Goal: Information Seeking & Learning: Learn about a topic

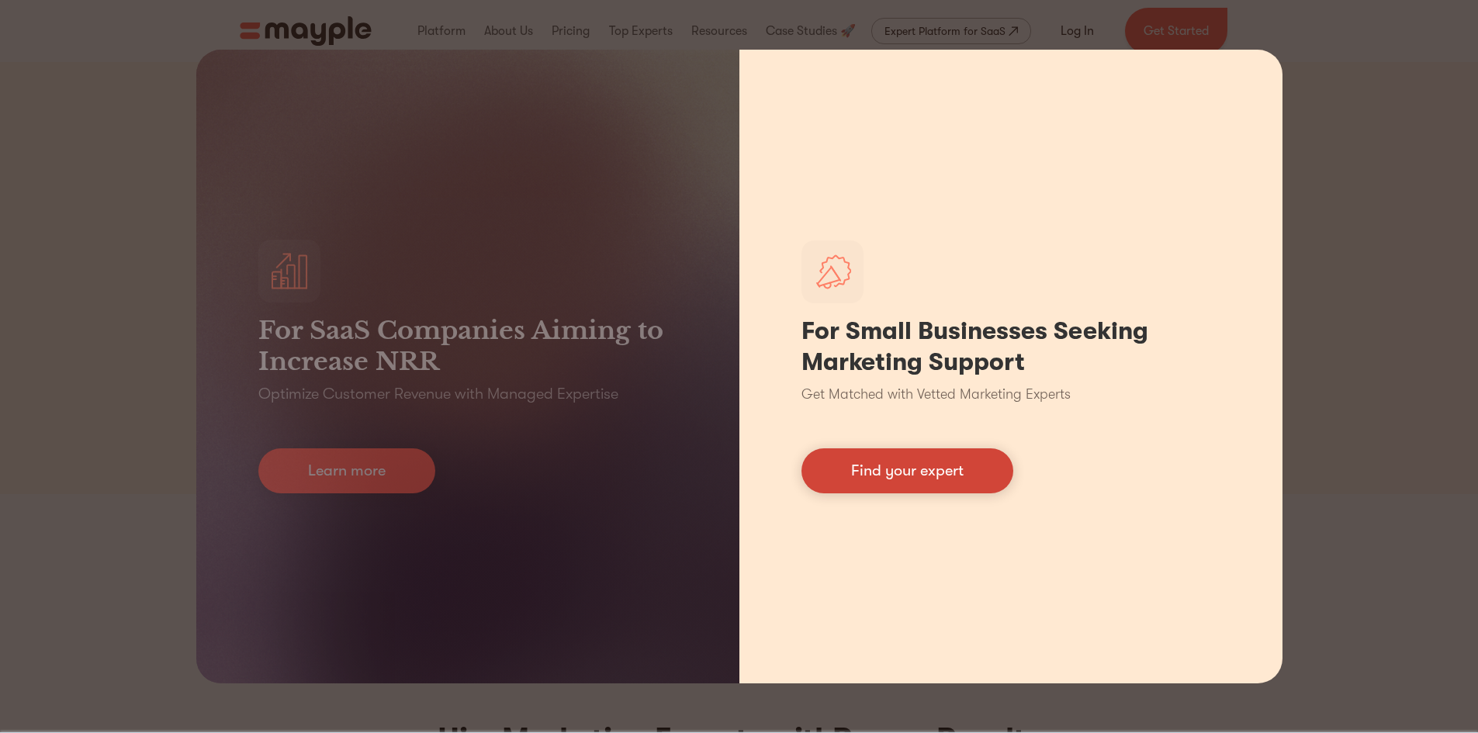
click at [915, 480] on link "Find your expert" at bounding box center [908, 471] width 212 height 45
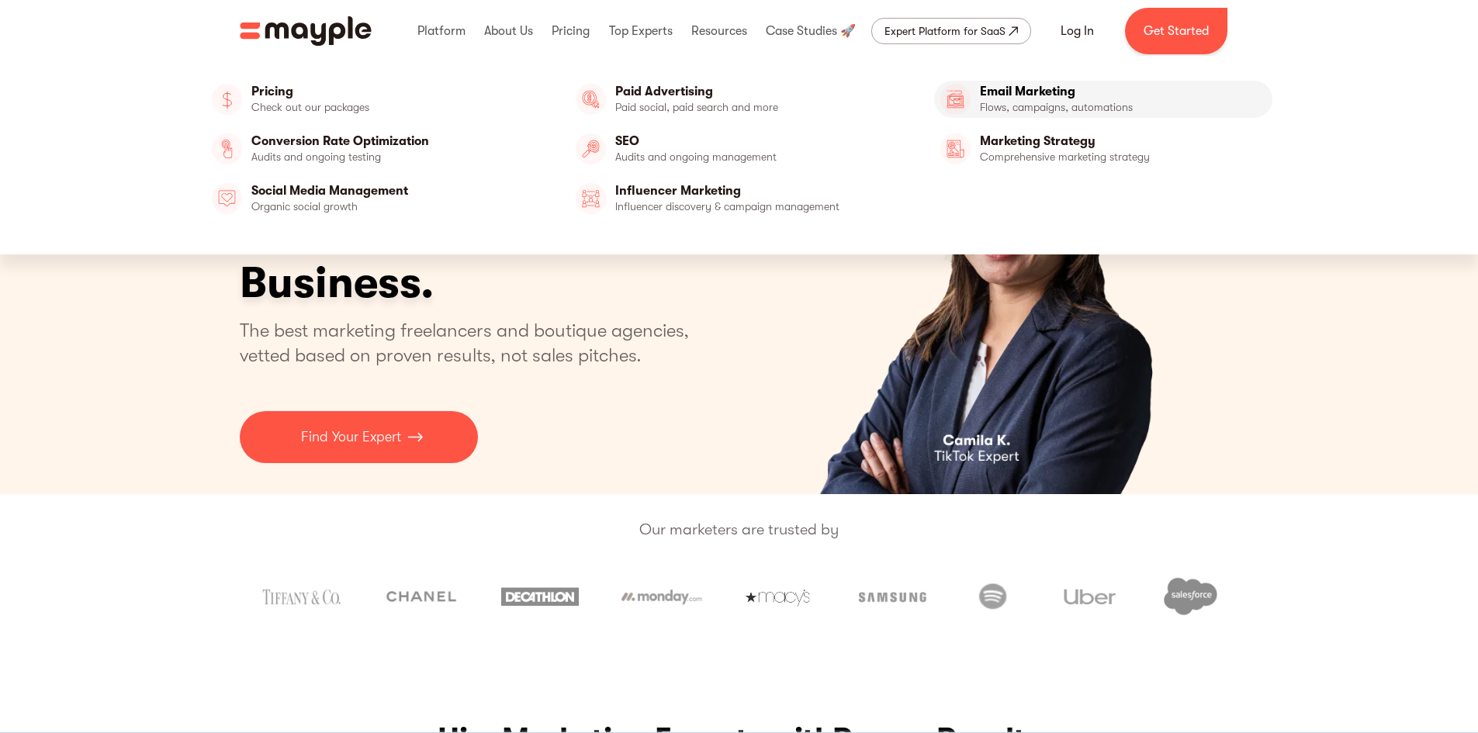
click at [1026, 93] on link "Email Marketing" at bounding box center [1103, 99] width 339 height 37
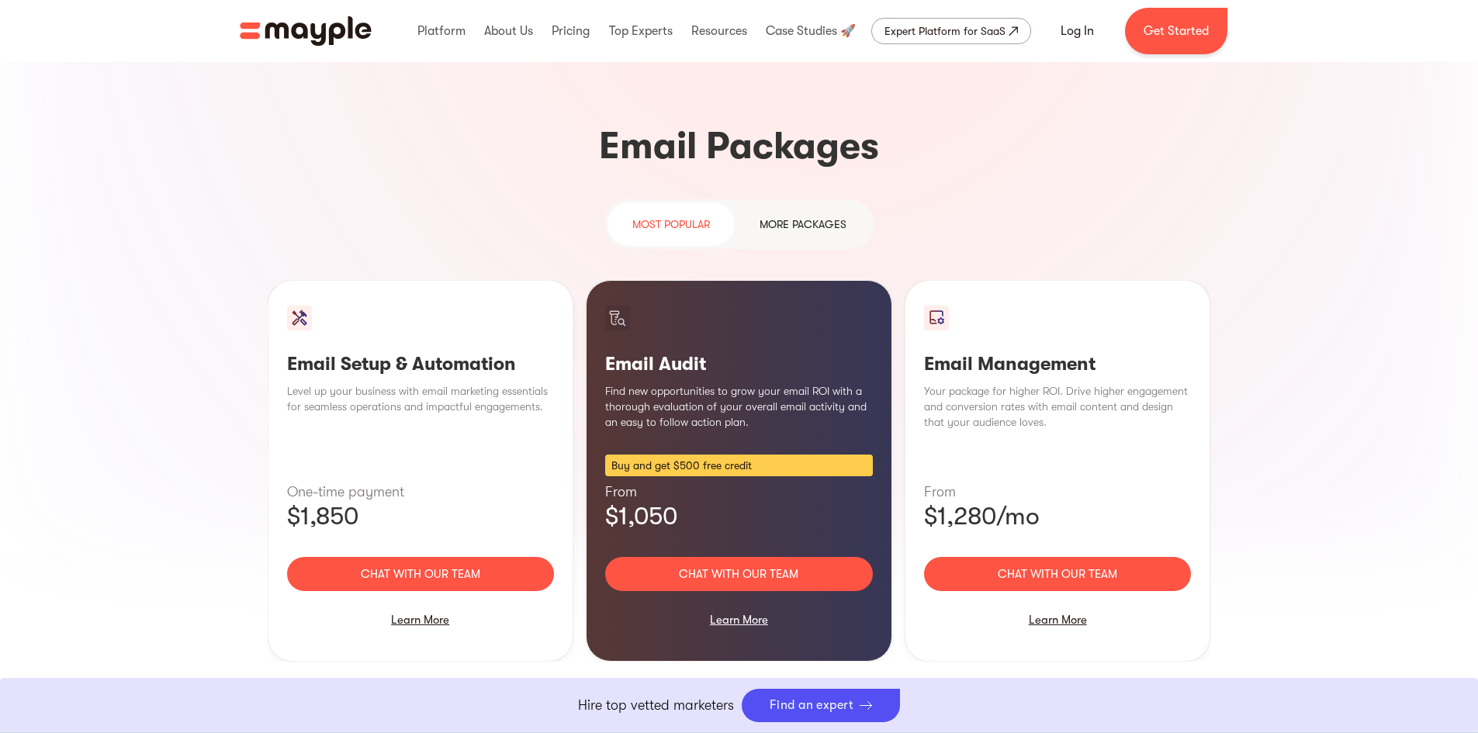
scroll to position [1397, 0]
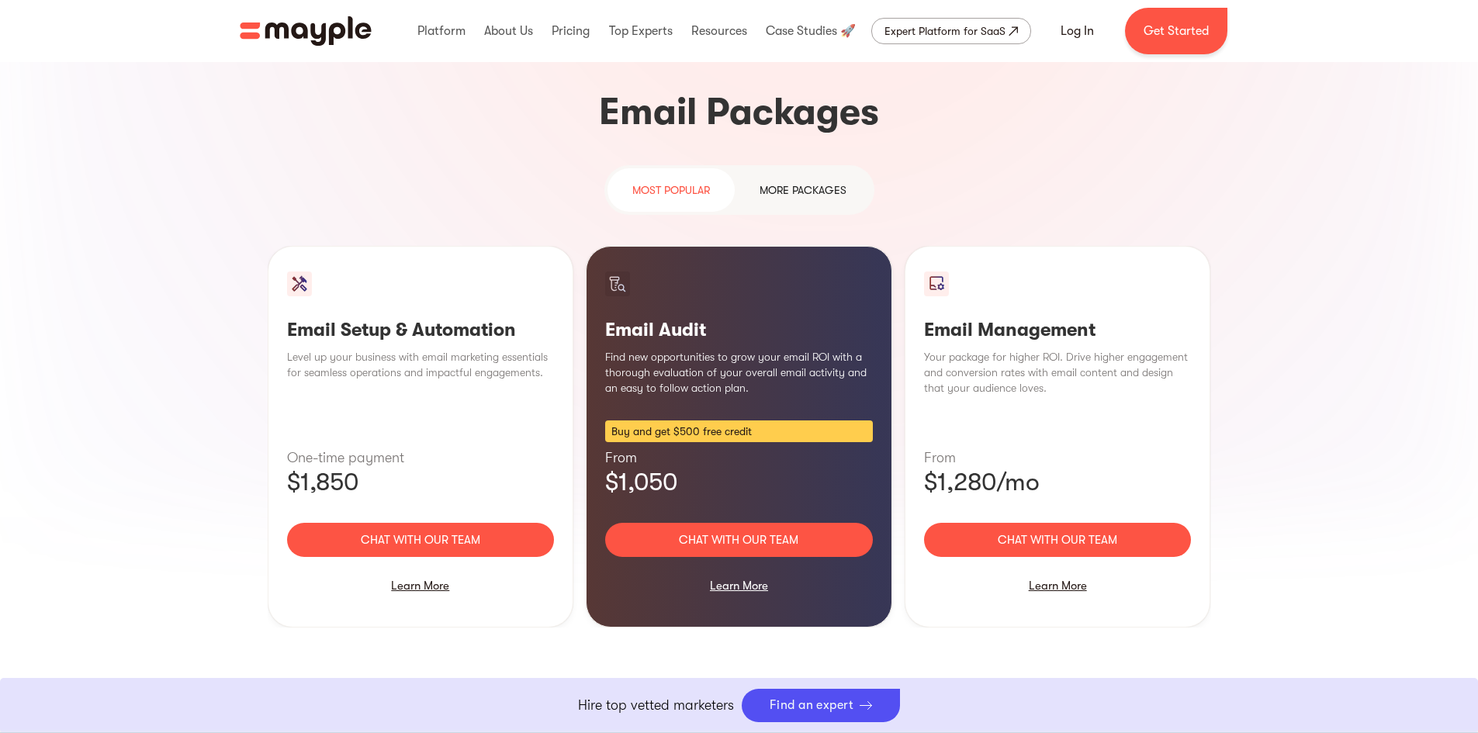
click at [799, 181] on div "more packages" at bounding box center [803, 190] width 87 height 19
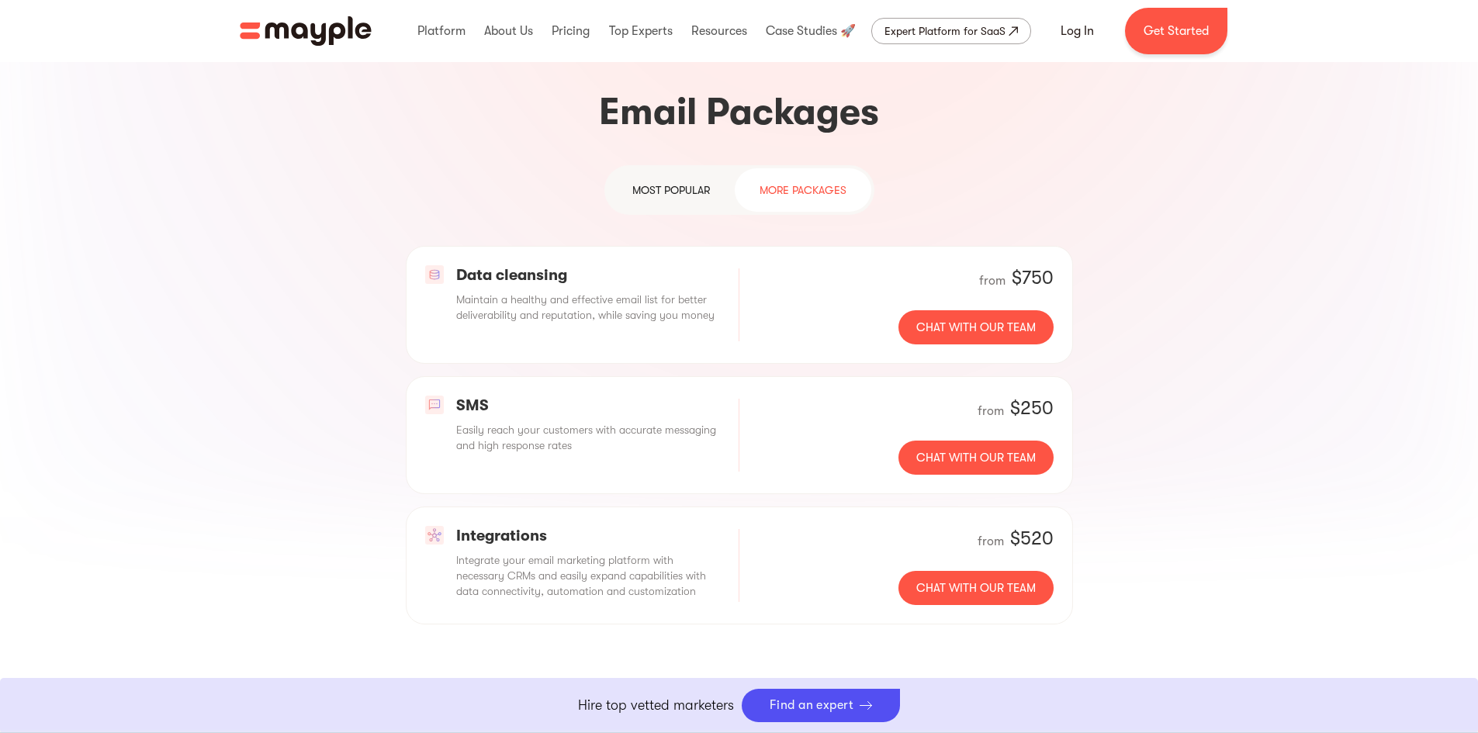
click at [683, 181] on div "most popular" at bounding box center [671, 190] width 78 height 19
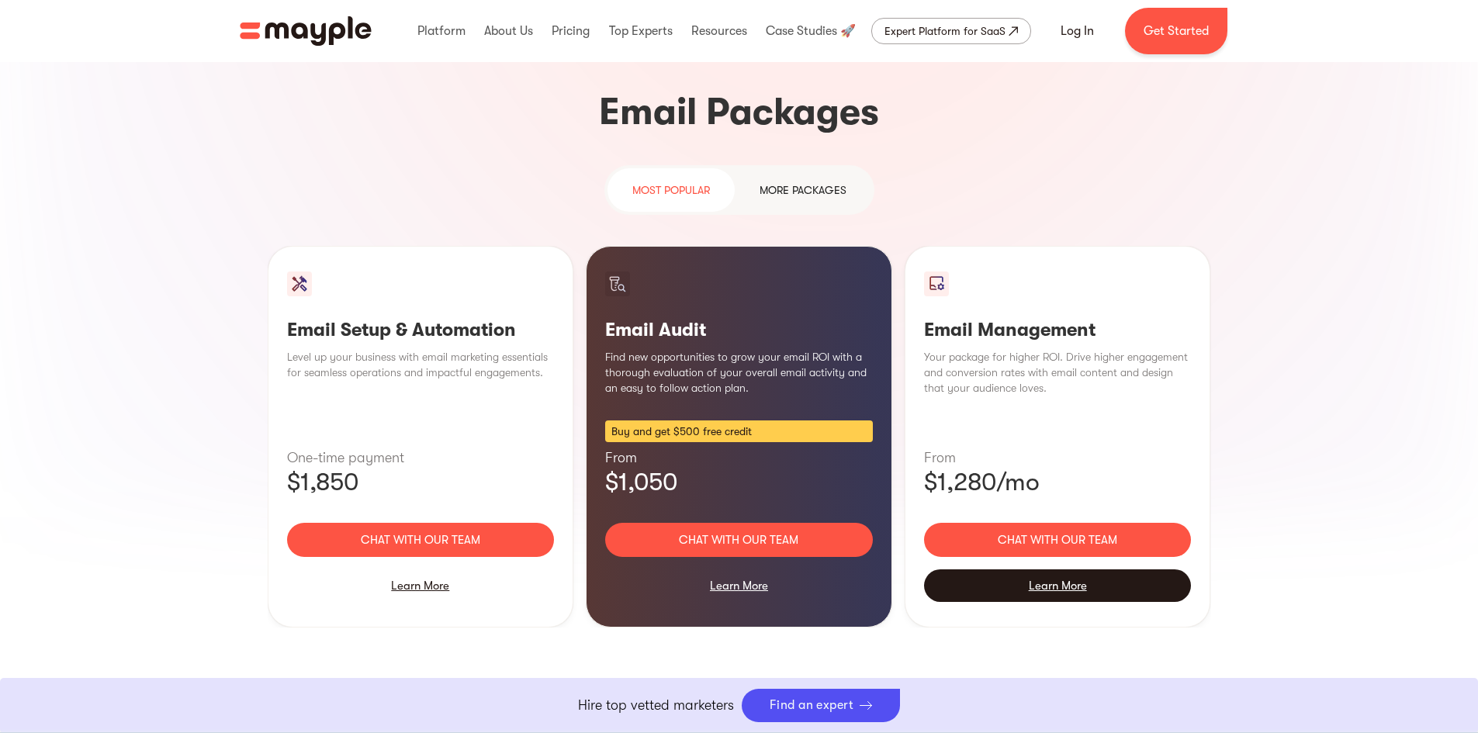
click at [1066, 570] on div "Learn More" at bounding box center [1058, 586] width 268 height 33
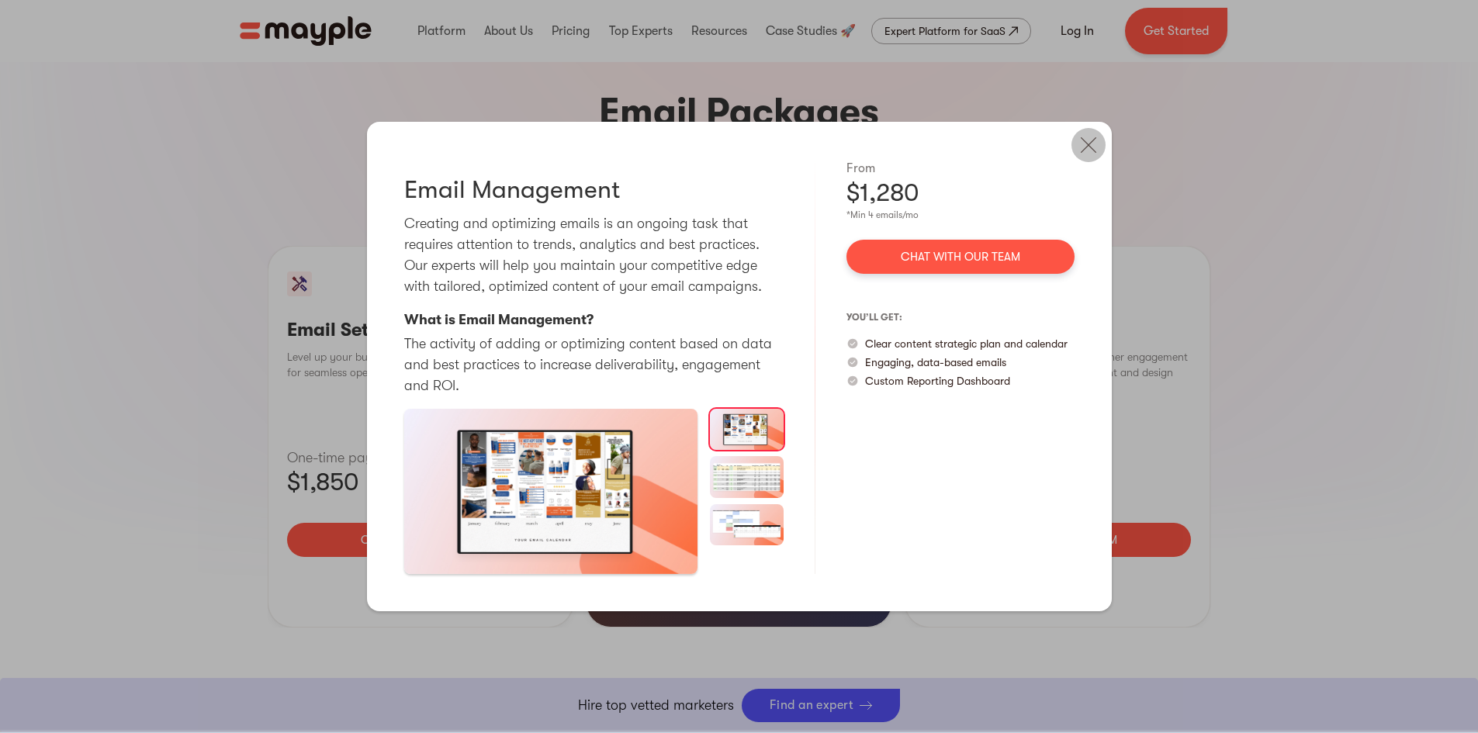
click at [1088, 147] on img at bounding box center [1089, 145] width 34 height 34
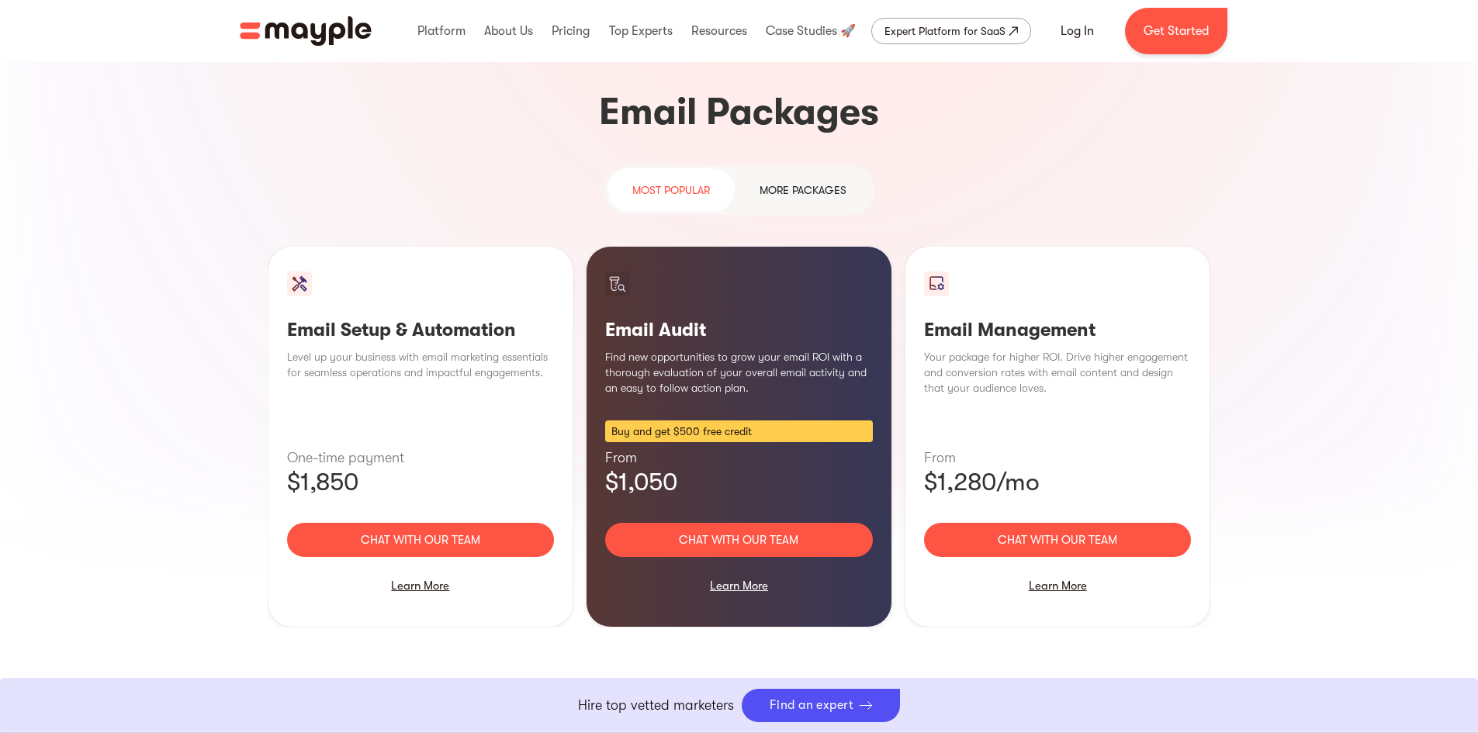
click at [1330, 361] on section "Email marketing: Unparalleled Return on Investment The average email marketing …" at bounding box center [739, 303] width 1478 height 1393
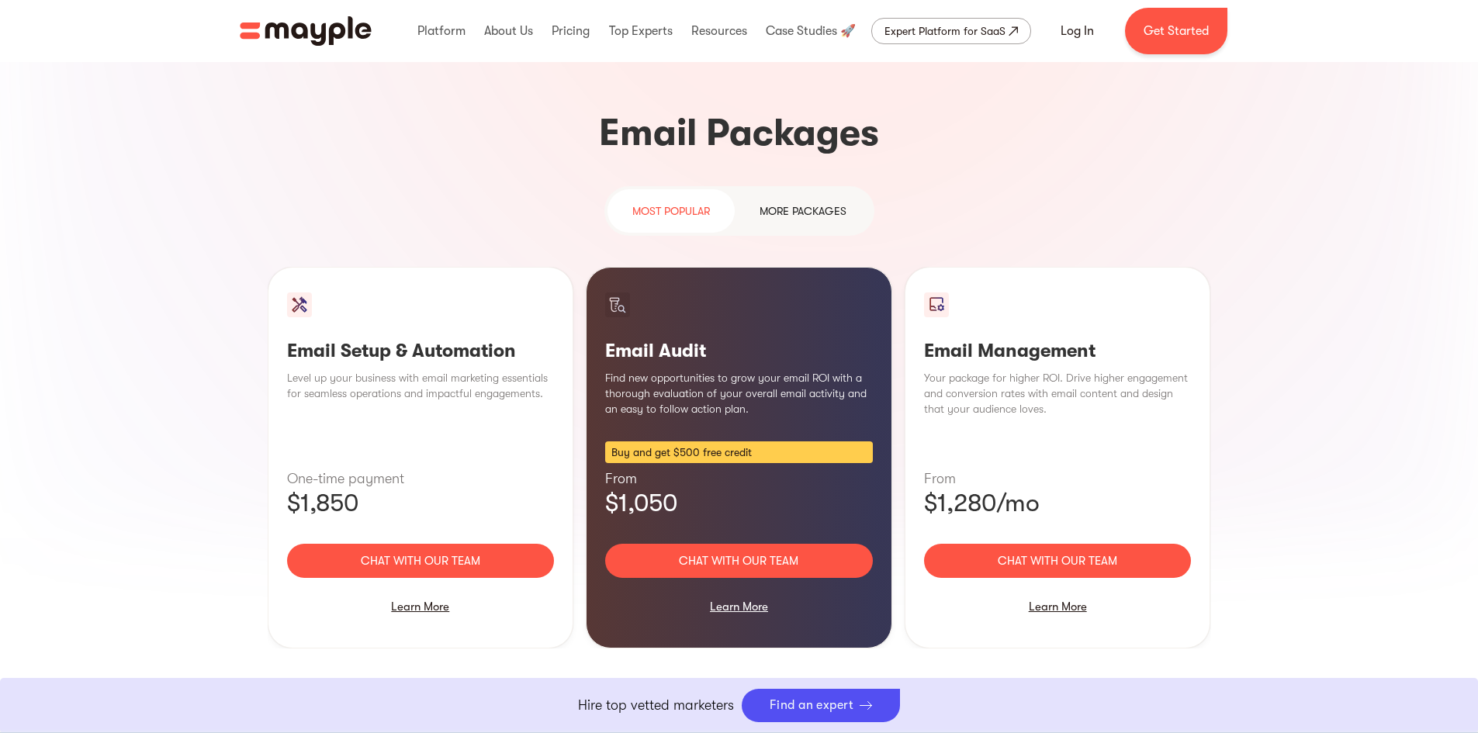
scroll to position [1362, 0]
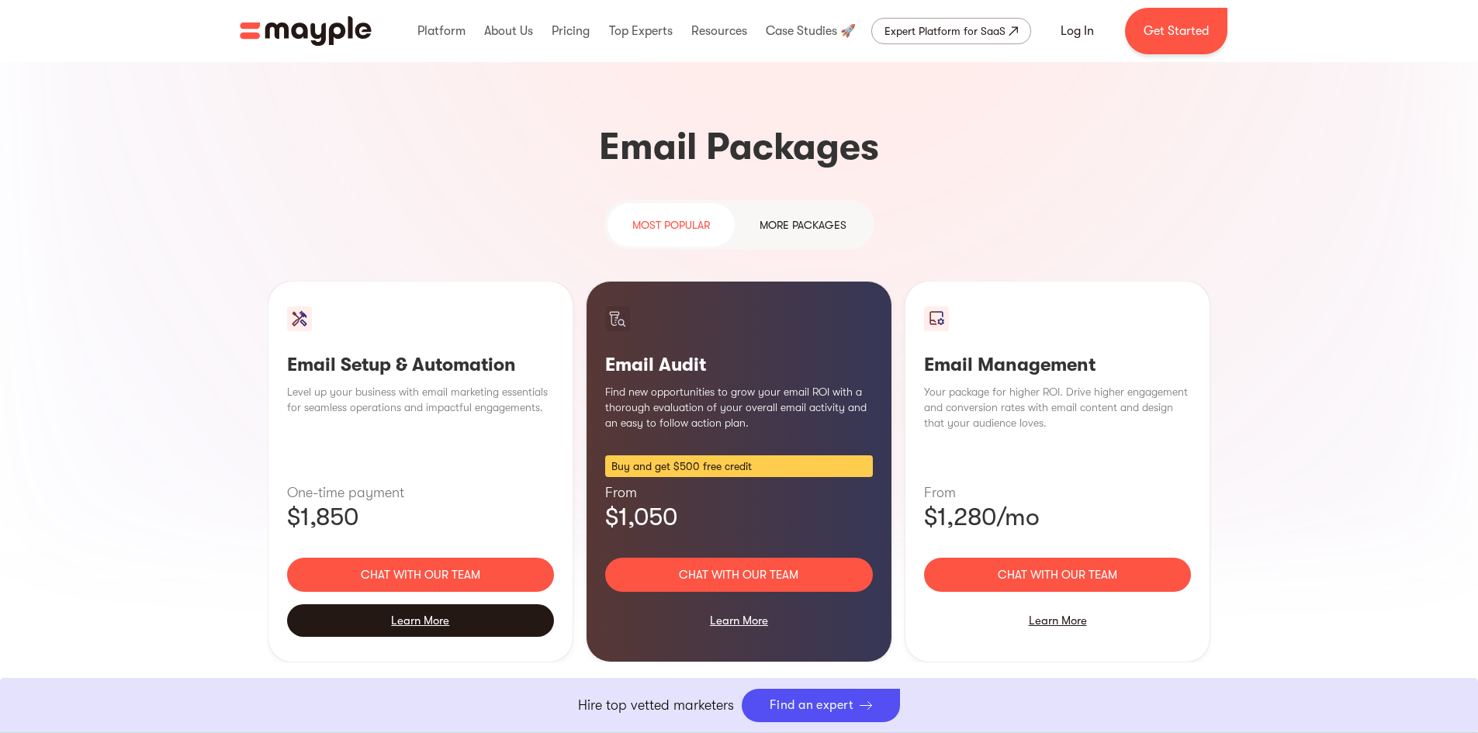
click at [397, 604] on div "Learn More" at bounding box center [421, 620] width 268 height 33
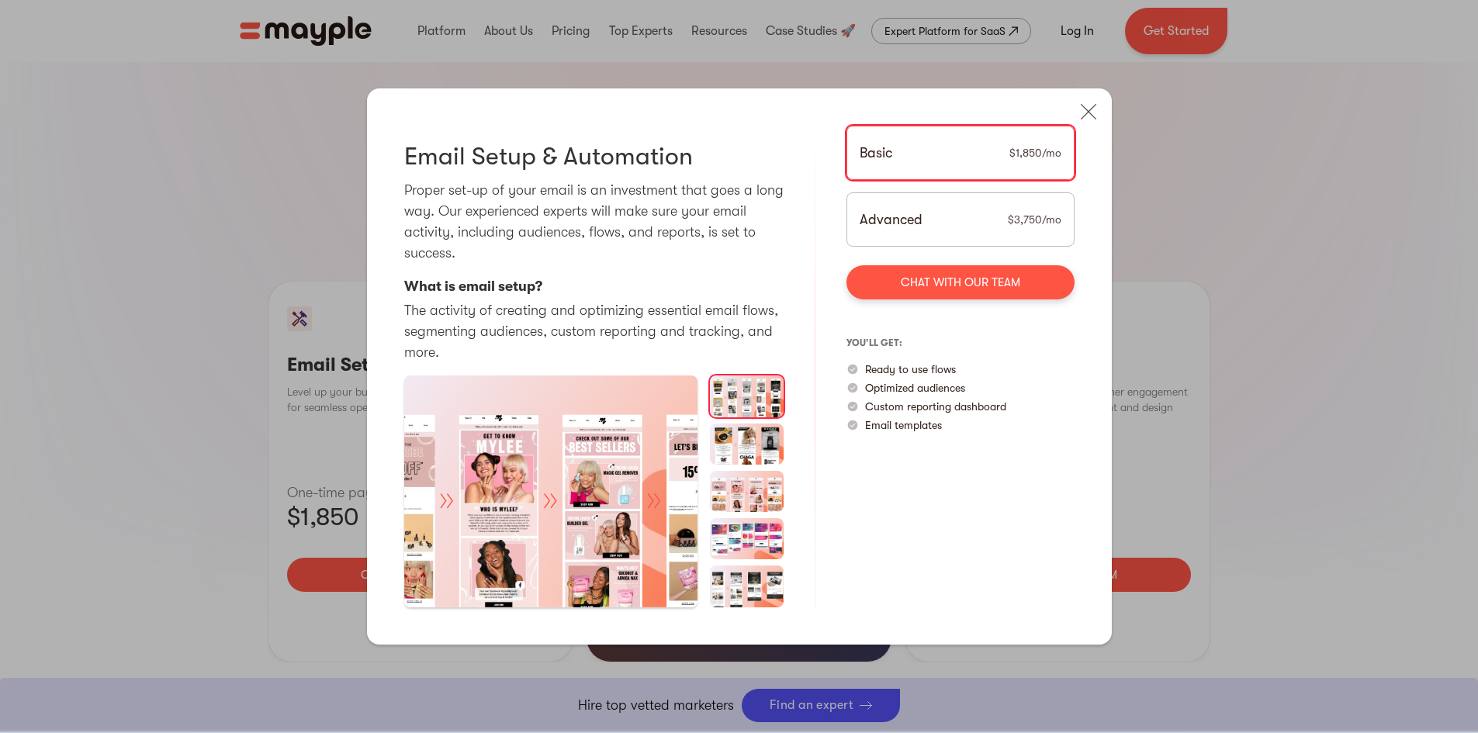
click at [1268, 407] on div "Email Audit Pausing and thoroughly analyzing your activity can be of great valu…" at bounding box center [739, 366] width 1478 height 733
click at [1090, 116] on img at bounding box center [1089, 112] width 34 height 34
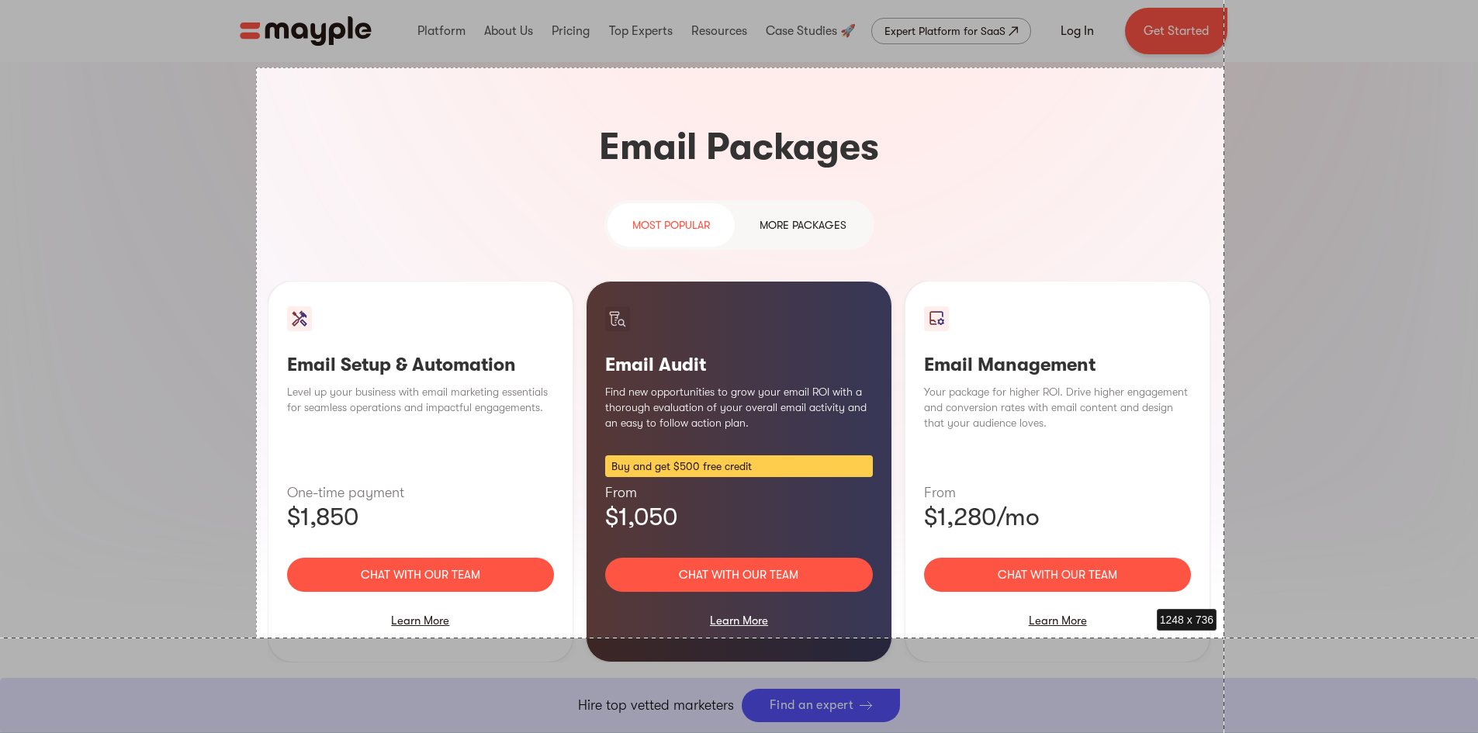
drag, startPoint x: 256, startPoint y: 68, endPoint x: 1224, endPoint y: 638, distance: 1123.9
